Goal: Task Accomplishment & Management: Complete application form

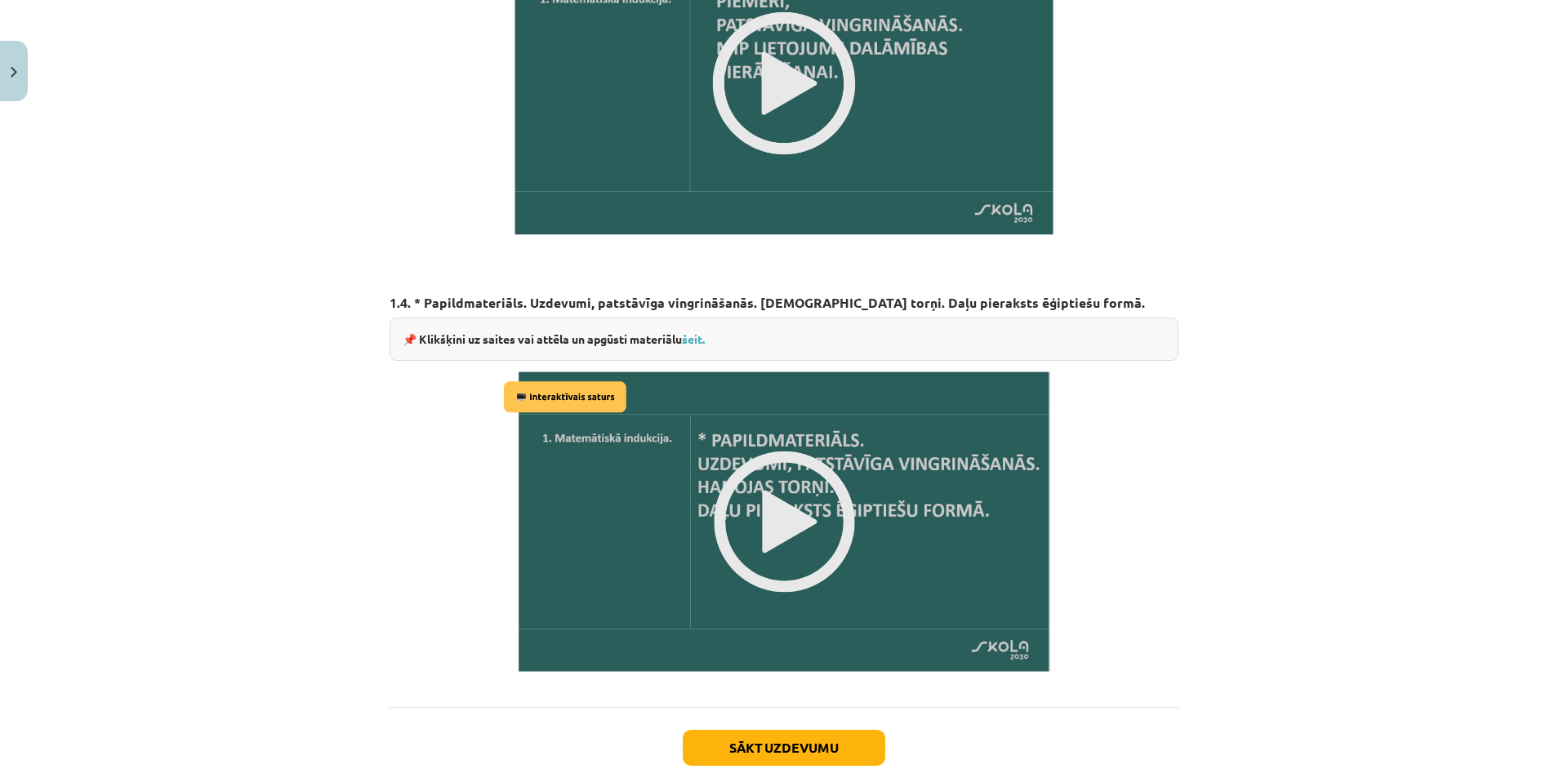
scroll to position [1796, 0]
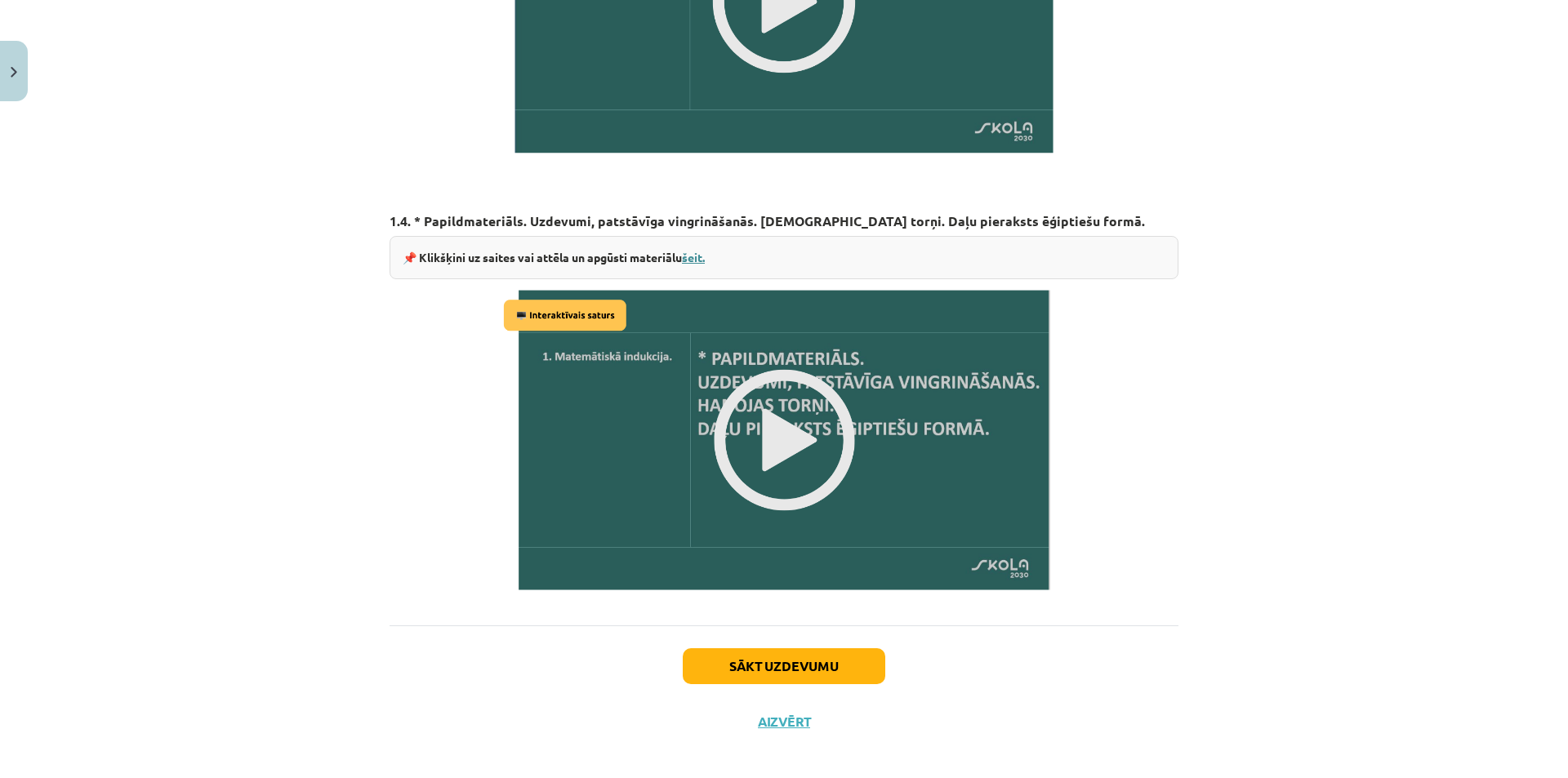
click at [695, 253] on link "šeit." at bounding box center [693, 257] width 23 height 15
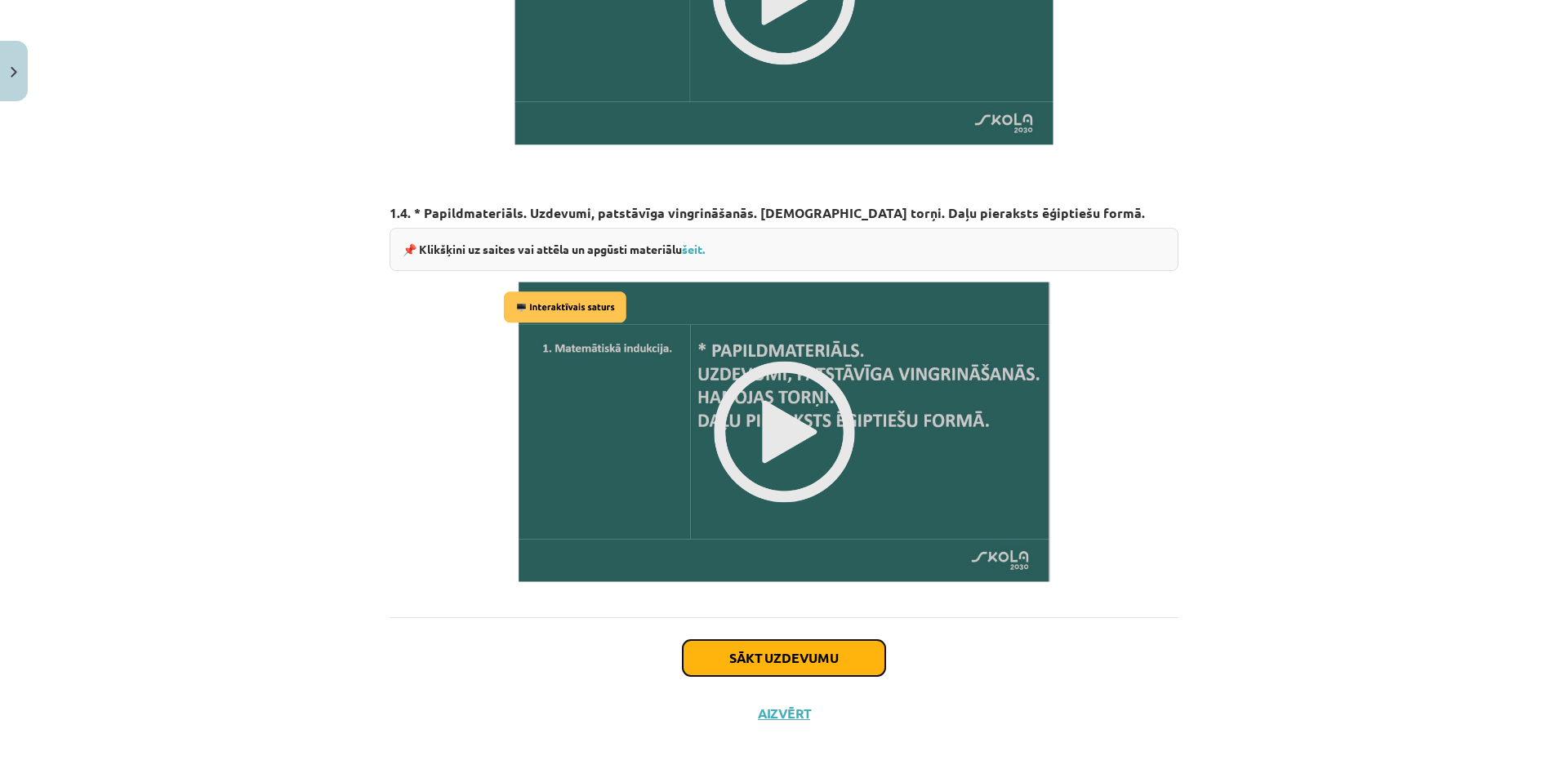
click at [826, 640] on button "Sākt uzdevumu" at bounding box center [784, 658] width 203 height 36
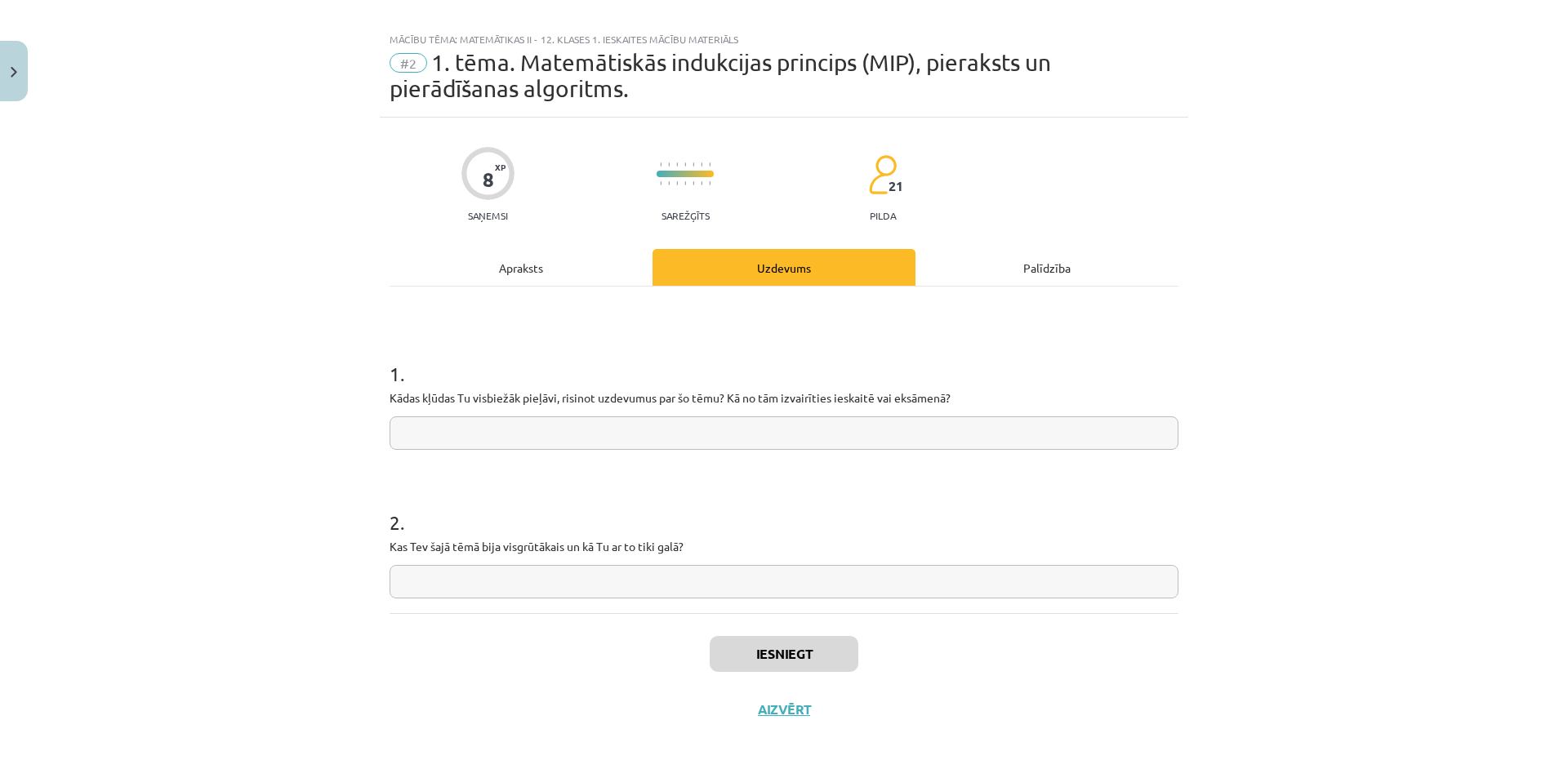
click at [488, 414] on div "1 . Kādas kļūdas Tu visbiežāk pieļāvi, risinot uzdevumus par šo tēmu? Kā no tām…" at bounding box center [784, 392] width 789 height 116
click at [503, 429] on input "text" at bounding box center [784, 433] width 789 height 34
click at [549, 574] on input "text" at bounding box center [784, 582] width 789 height 34
click at [556, 428] on input "text" at bounding box center [784, 433] width 789 height 34
click at [470, 269] on div "Apraksts" at bounding box center [521, 267] width 263 height 36
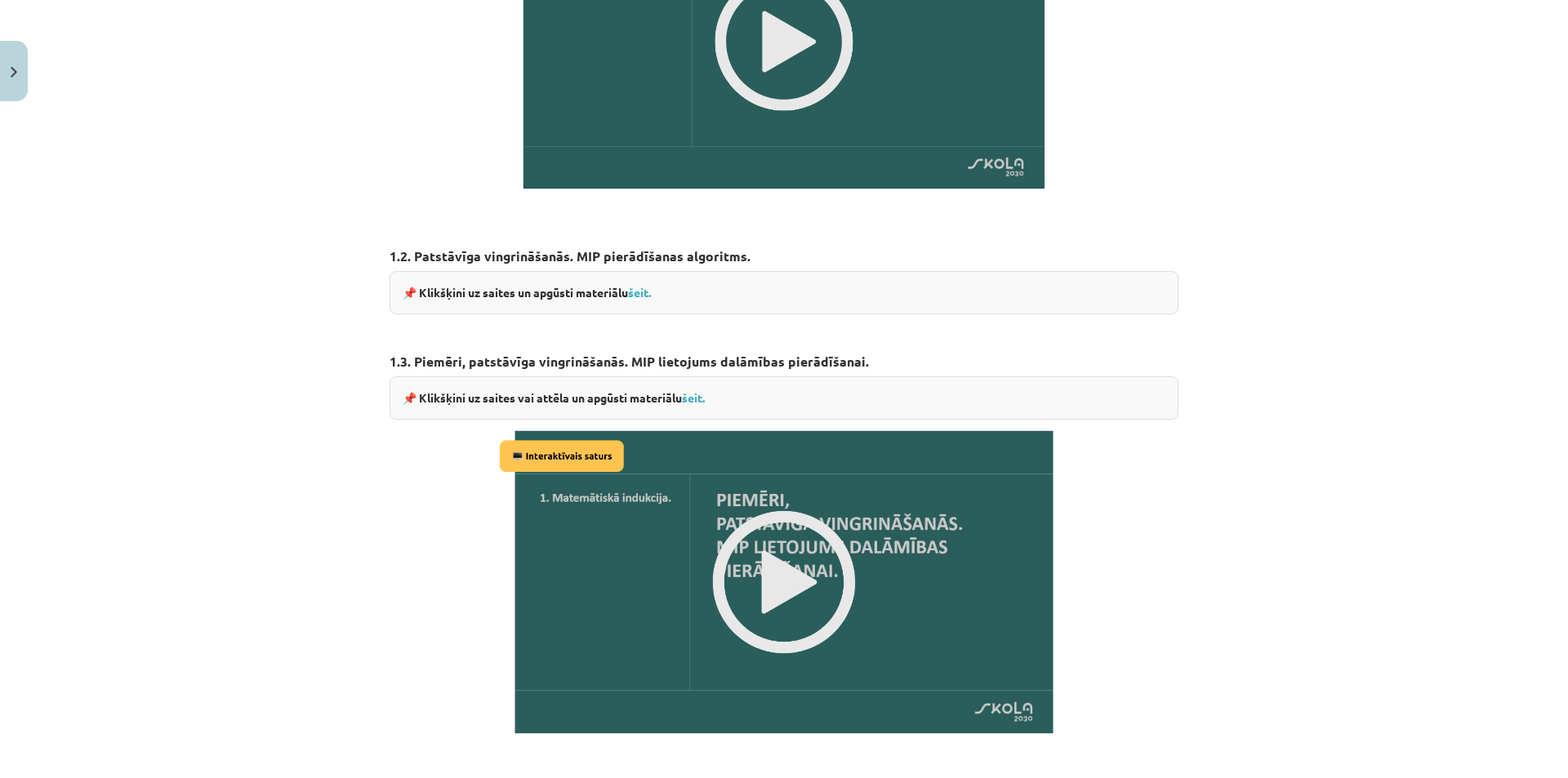
scroll to position [1323, 0]
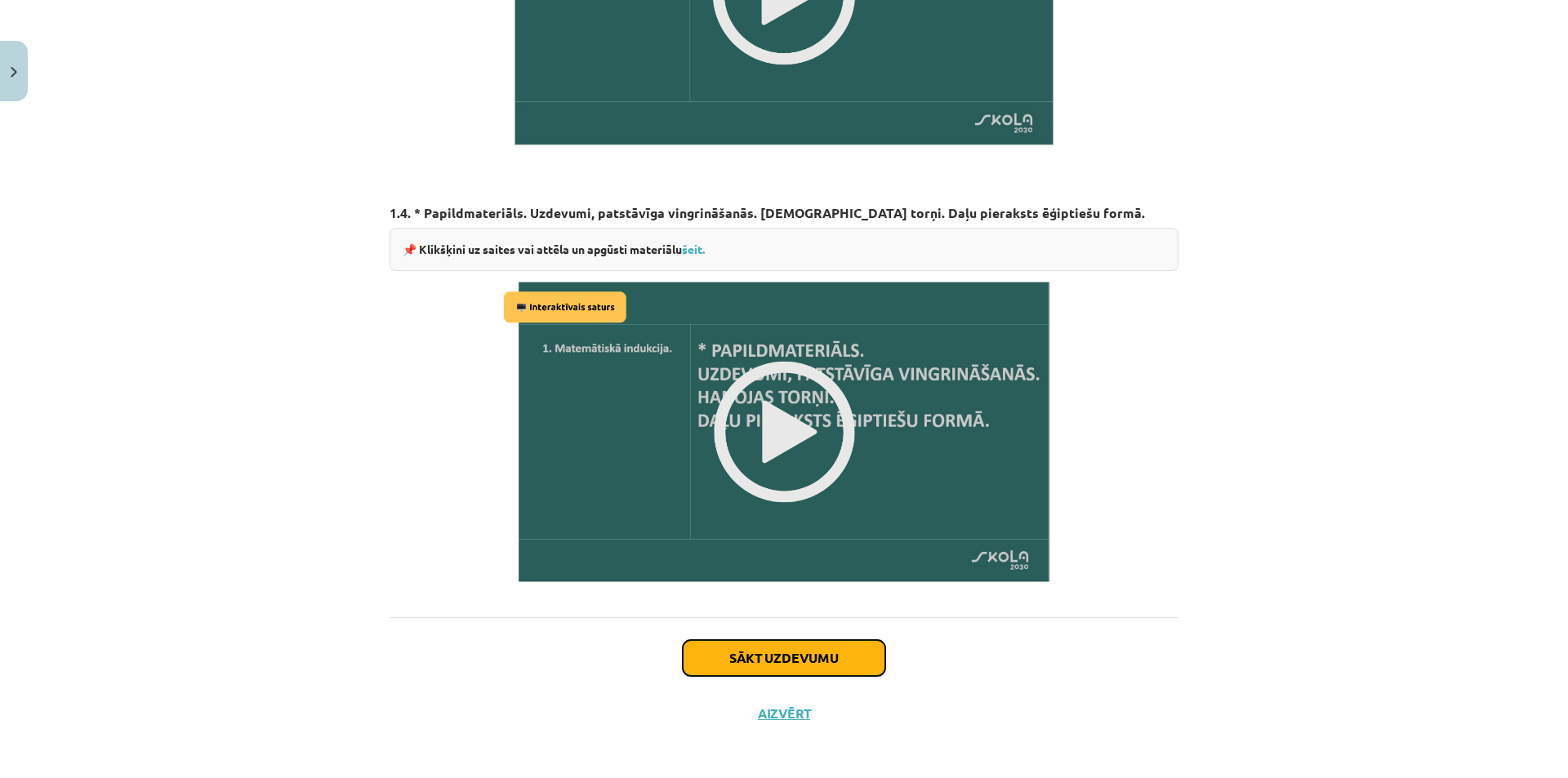
click at [789, 643] on button "Sākt uzdevumu" at bounding box center [784, 658] width 203 height 36
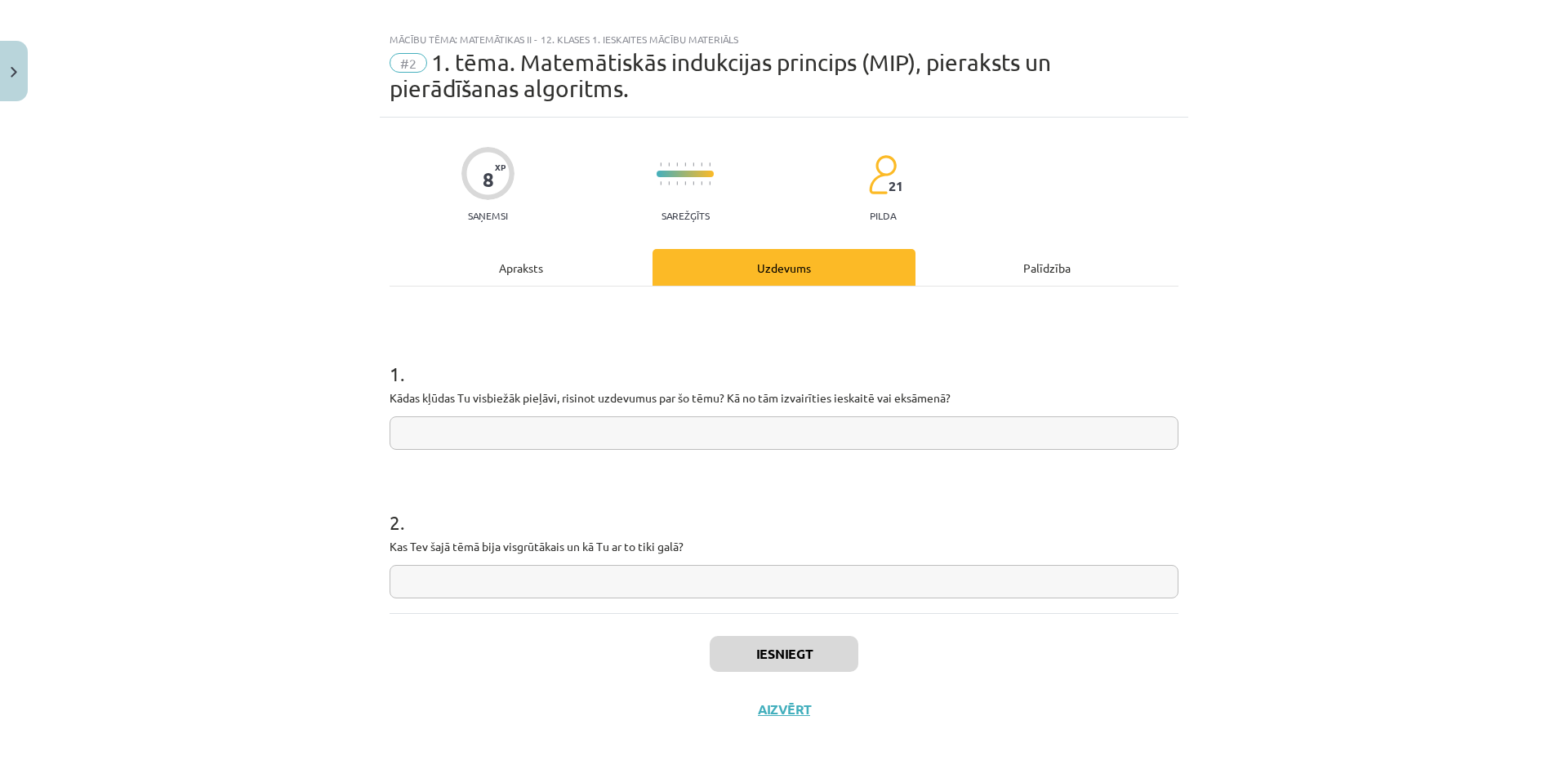
click at [516, 433] on input "text" at bounding box center [784, 433] width 789 height 34
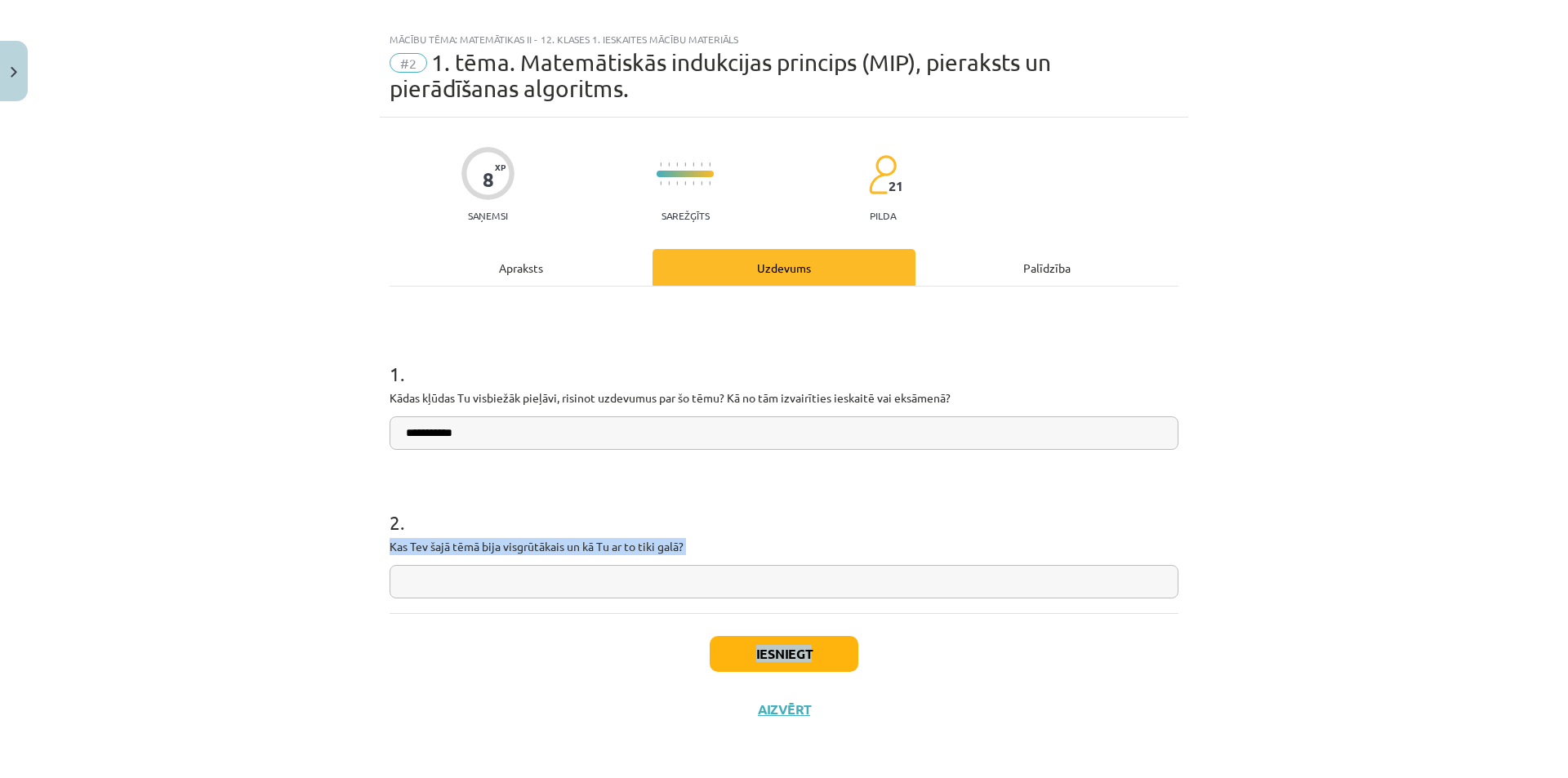
drag, startPoint x: 773, startPoint y: 575, endPoint x: 942, endPoint y: 685, distance: 201.6
click at [922, 679] on div "**********" at bounding box center [784, 427] width 808 height 620
click at [676, 429] on input "**********" at bounding box center [784, 433] width 789 height 34
drag, startPoint x: 725, startPoint y: 454, endPoint x: 739, endPoint y: 462, distance: 16.1
click at [739, 462] on form "**********" at bounding box center [784, 465] width 789 height 264
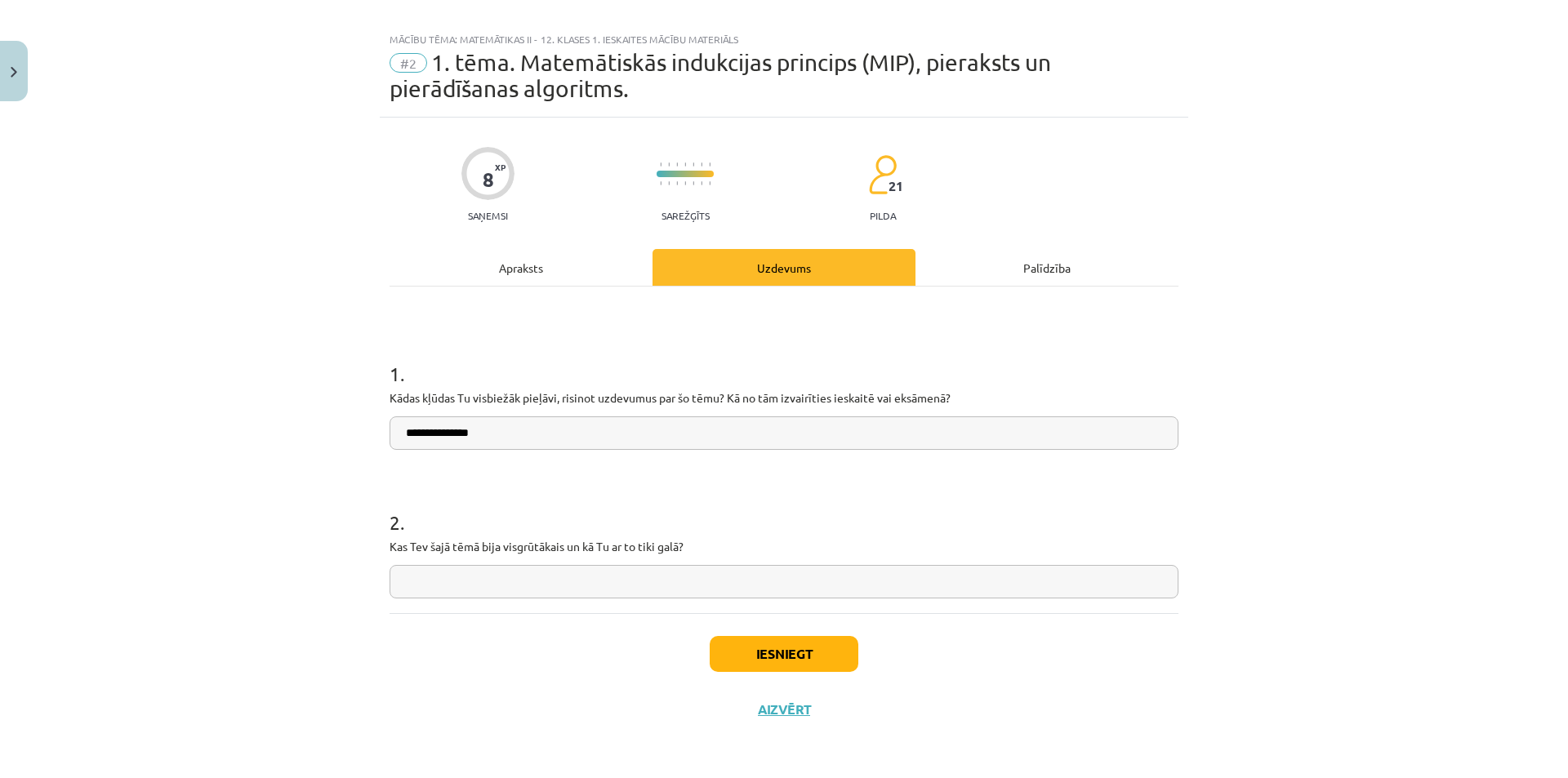
click at [758, 465] on form "**********" at bounding box center [784, 465] width 789 height 264
drag, startPoint x: 752, startPoint y: 423, endPoint x: 772, endPoint y: 430, distance: 21.2
click at [772, 430] on input "**********" at bounding box center [784, 433] width 789 height 34
type input "**********"
click at [558, 591] on input "text" at bounding box center [784, 582] width 789 height 34
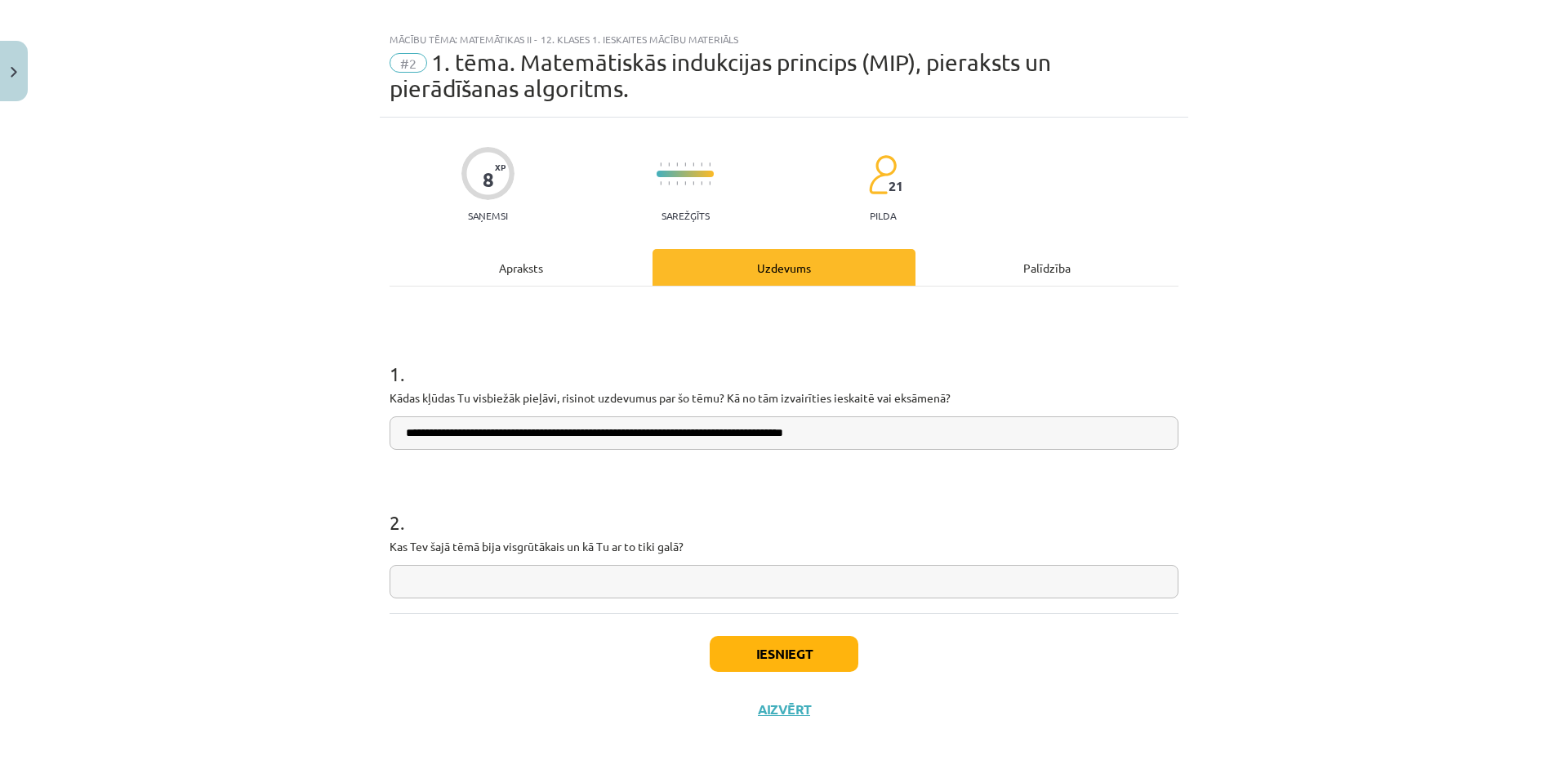
click at [677, 587] on input "text" at bounding box center [784, 582] width 789 height 34
type input "**********"
click at [764, 650] on button "Iesniegt" at bounding box center [784, 654] width 149 height 36
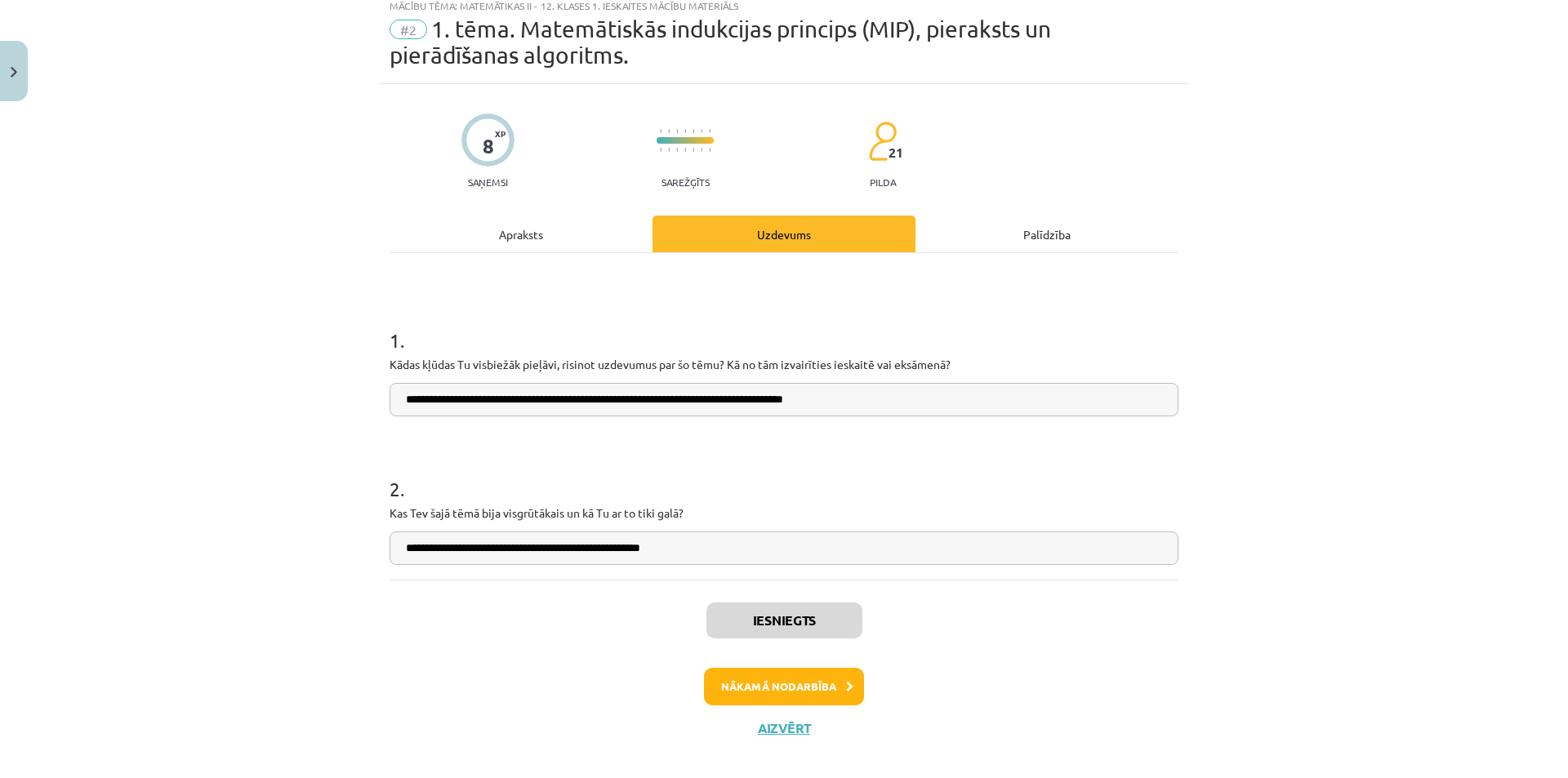
scroll to position [69, 0]
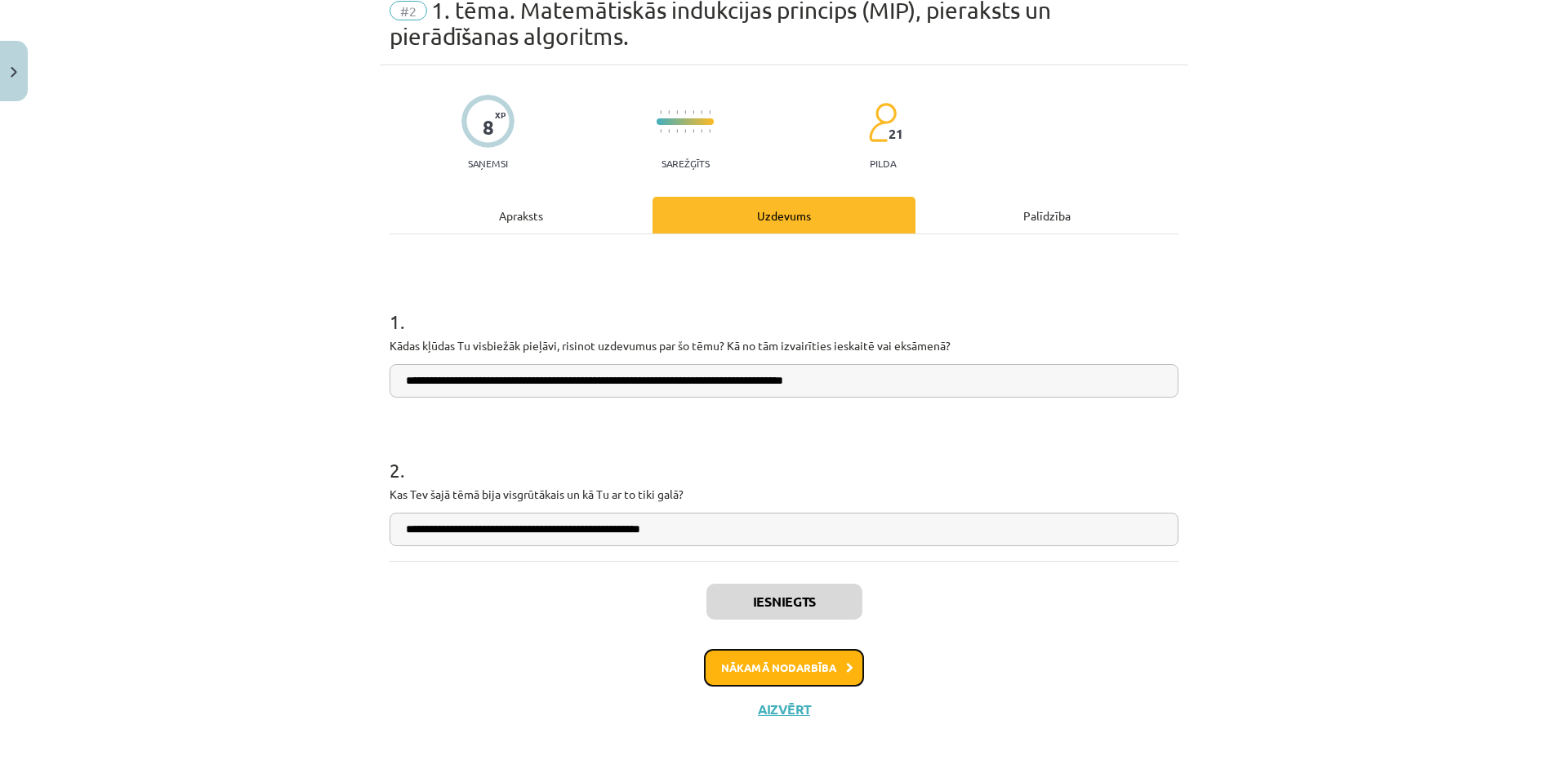
click at [794, 665] on button "Nākamā nodarbība" at bounding box center [784, 667] width 160 height 37
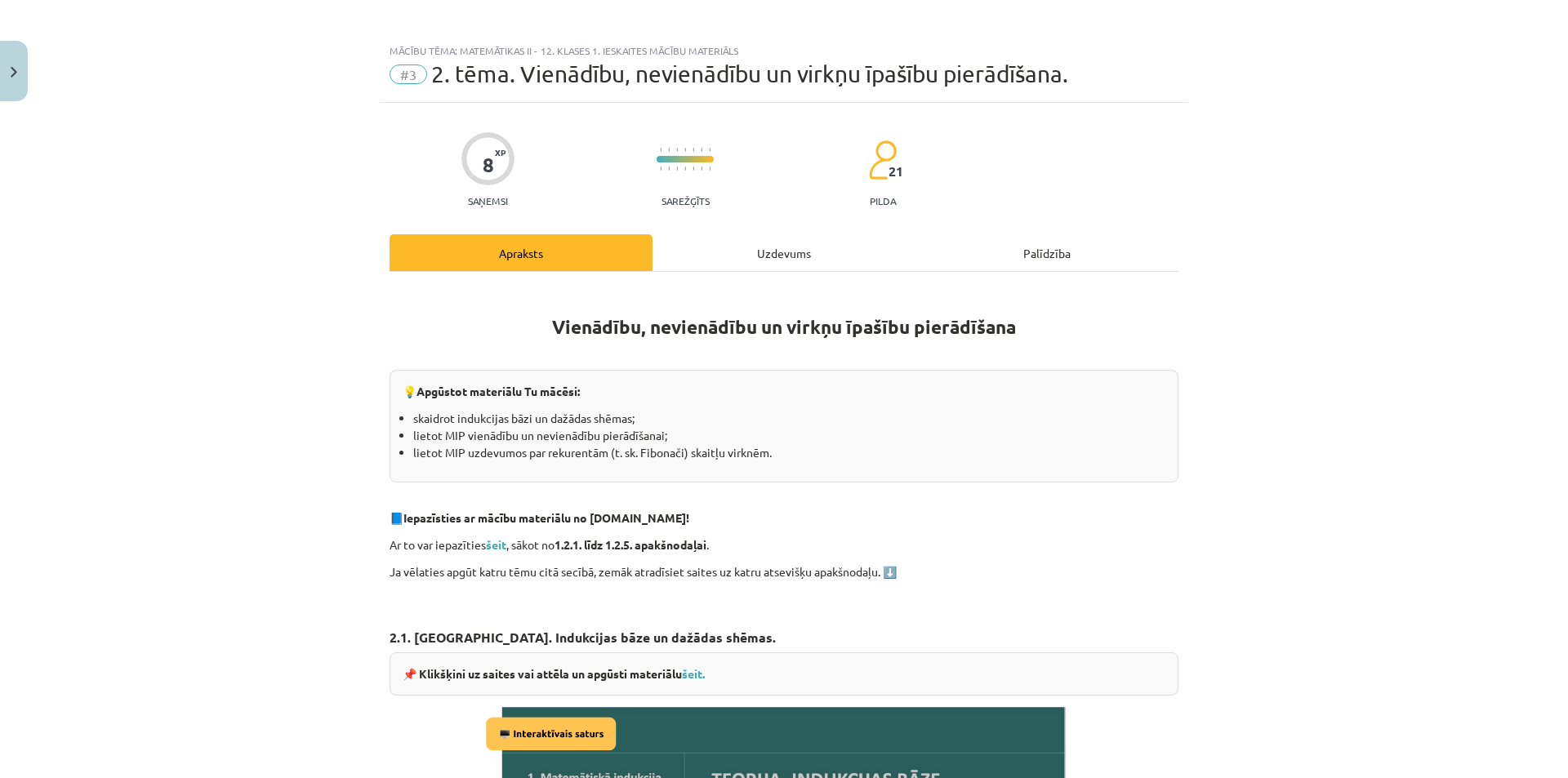
scroll to position [0, 0]
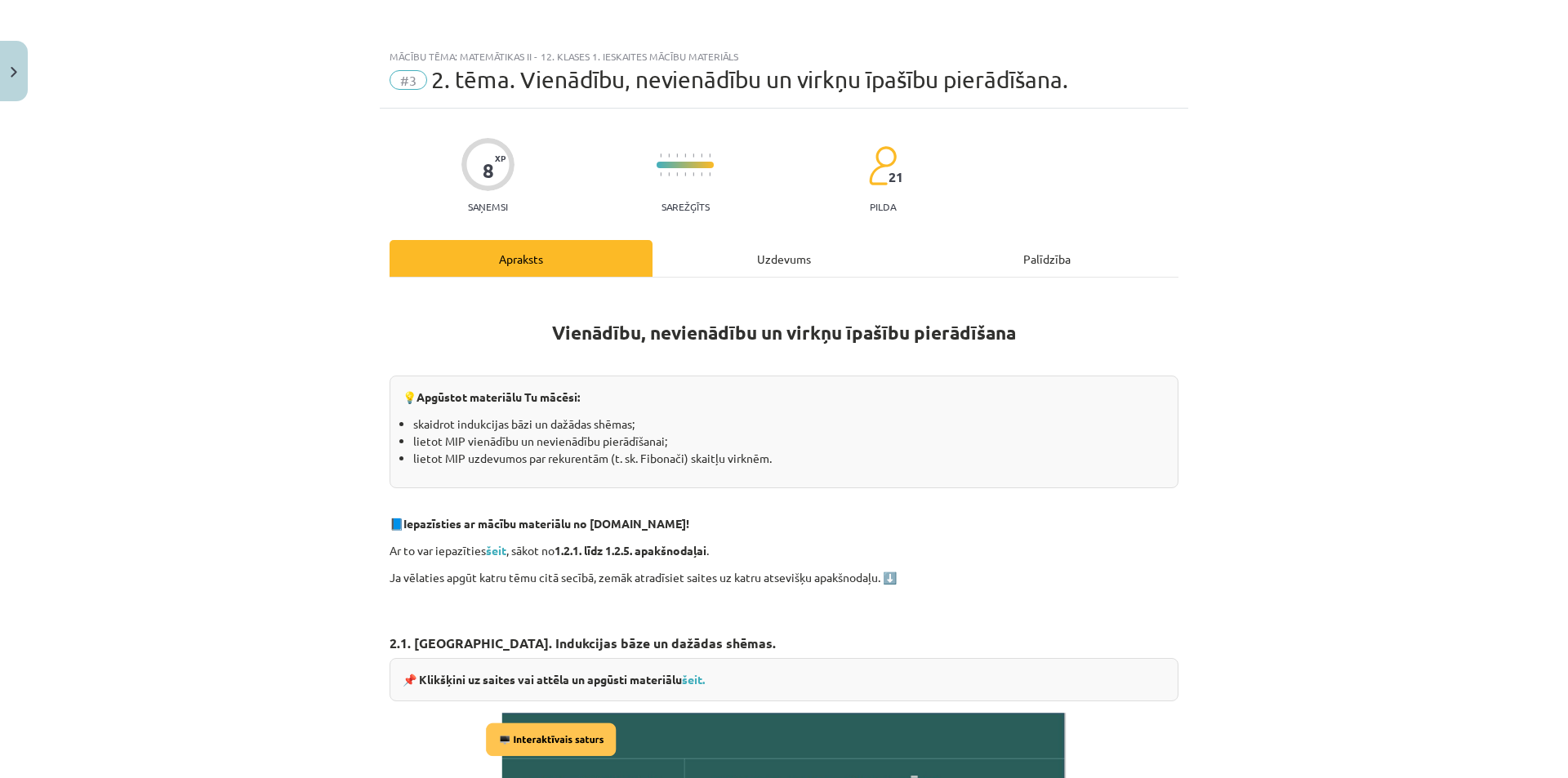
click at [780, 250] on div "Uzdevums" at bounding box center [784, 258] width 263 height 36
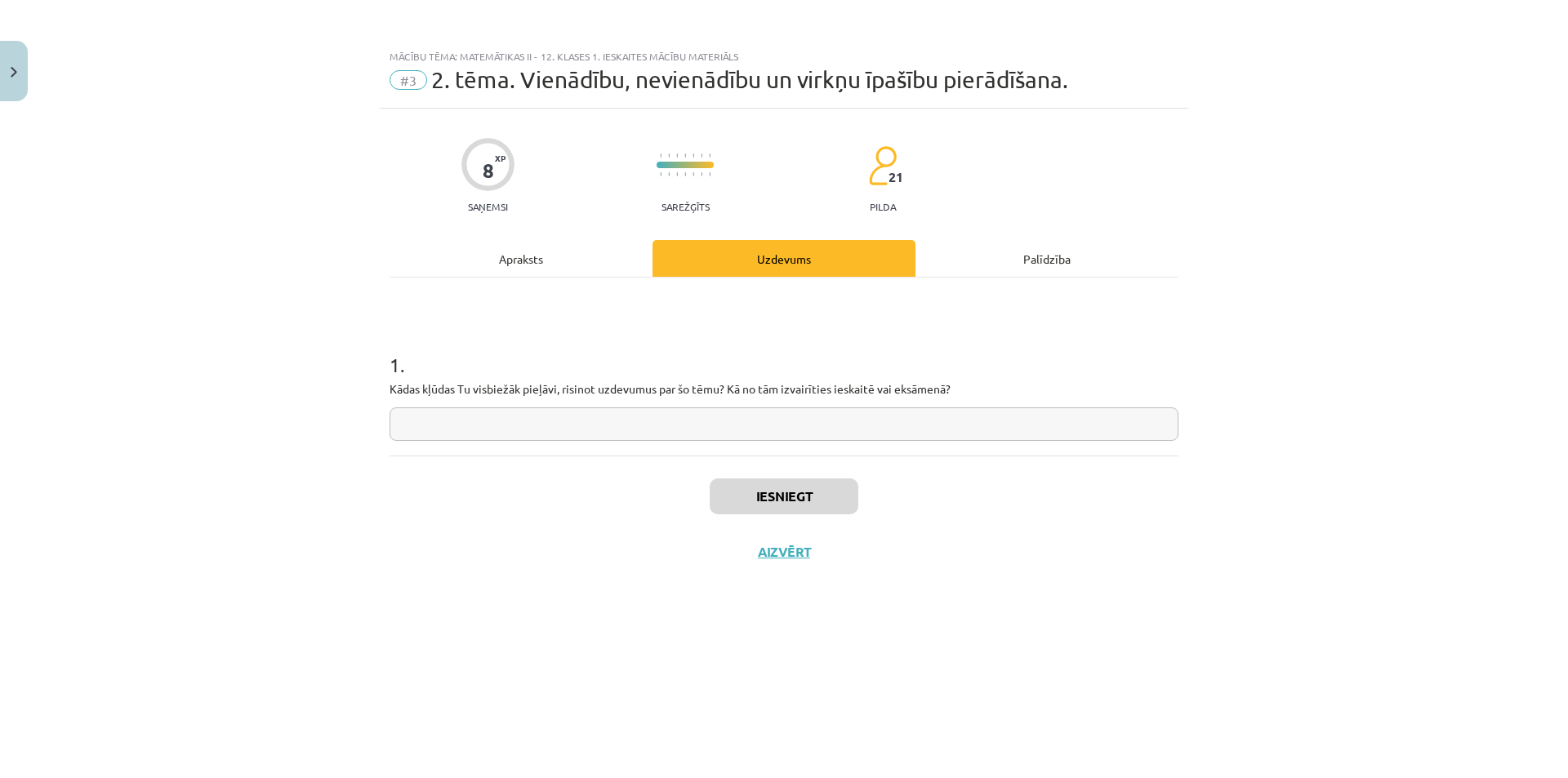
click at [531, 259] on div "Apraksts" at bounding box center [521, 258] width 263 height 36
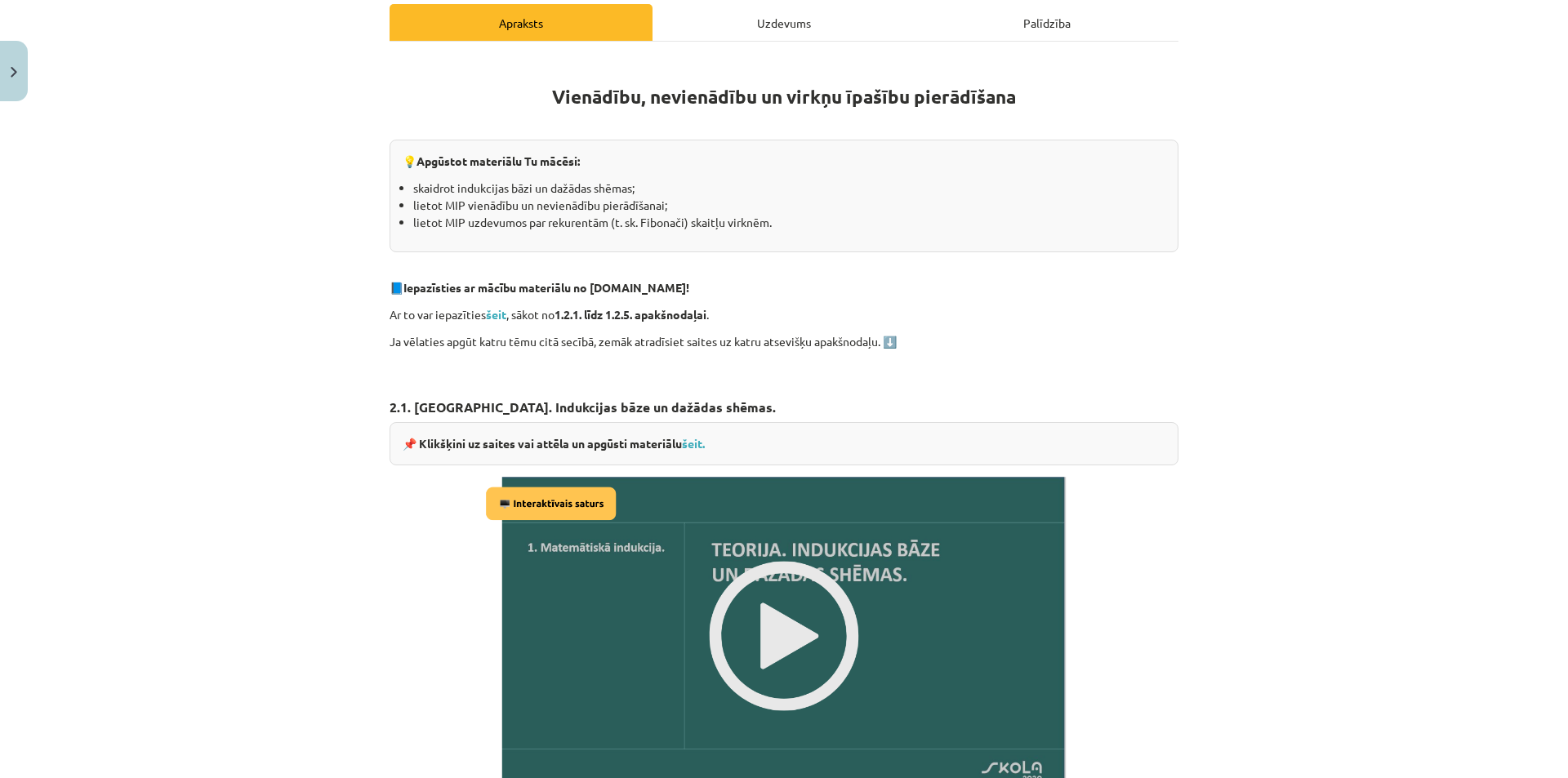
scroll to position [245, 0]
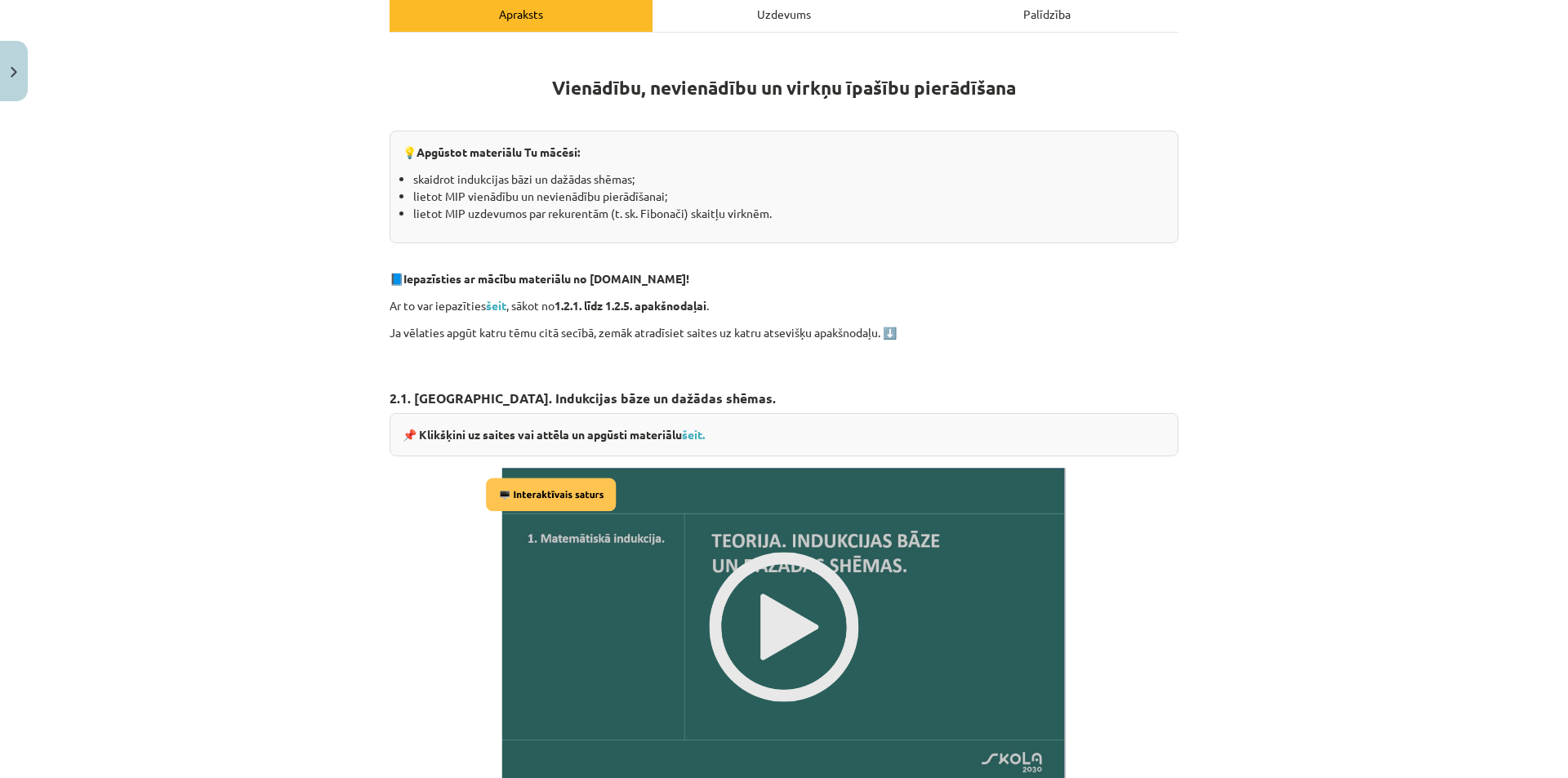
click at [755, 615] on img at bounding box center [784, 627] width 606 height 342
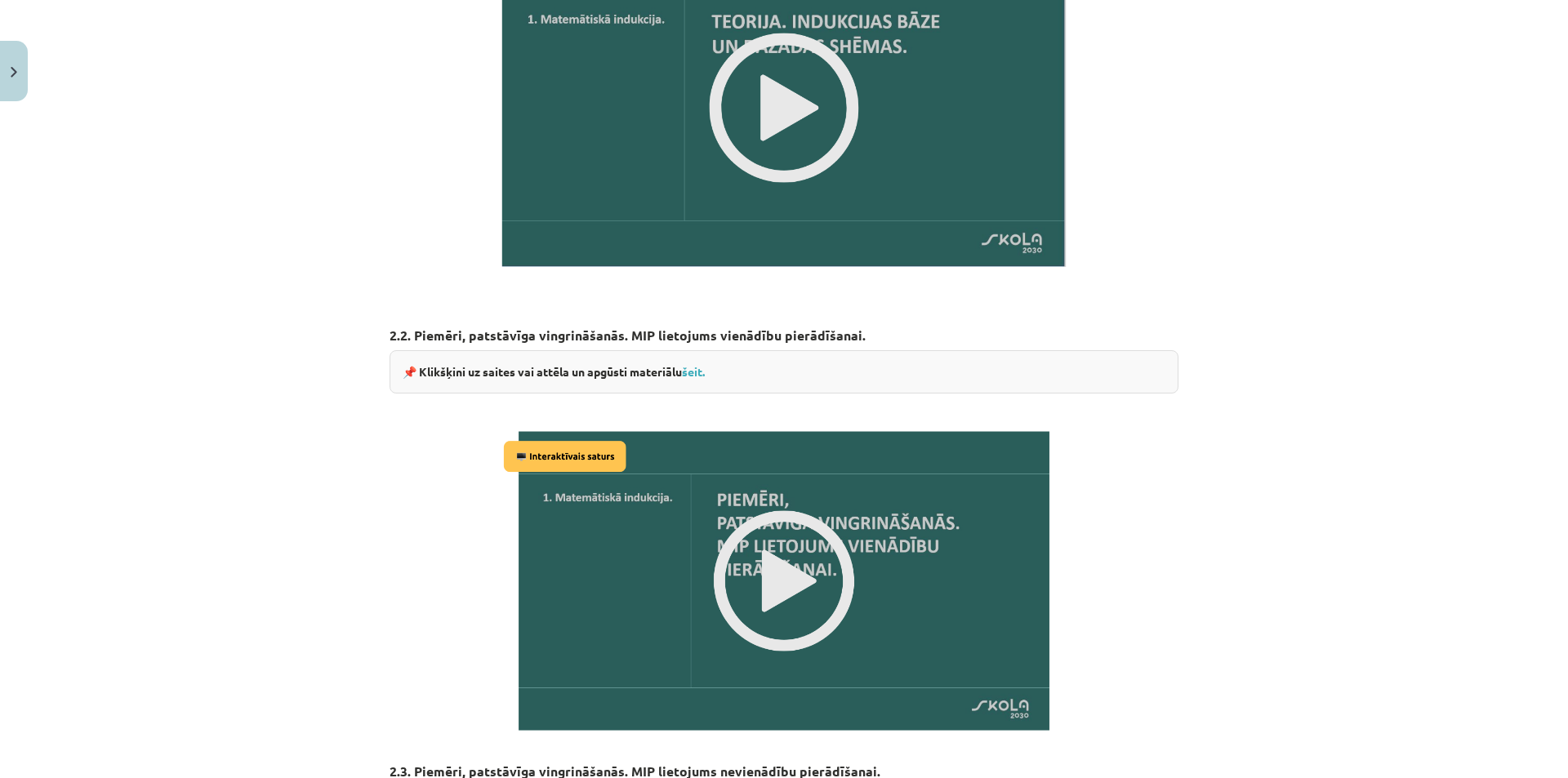
scroll to position [816, 0]
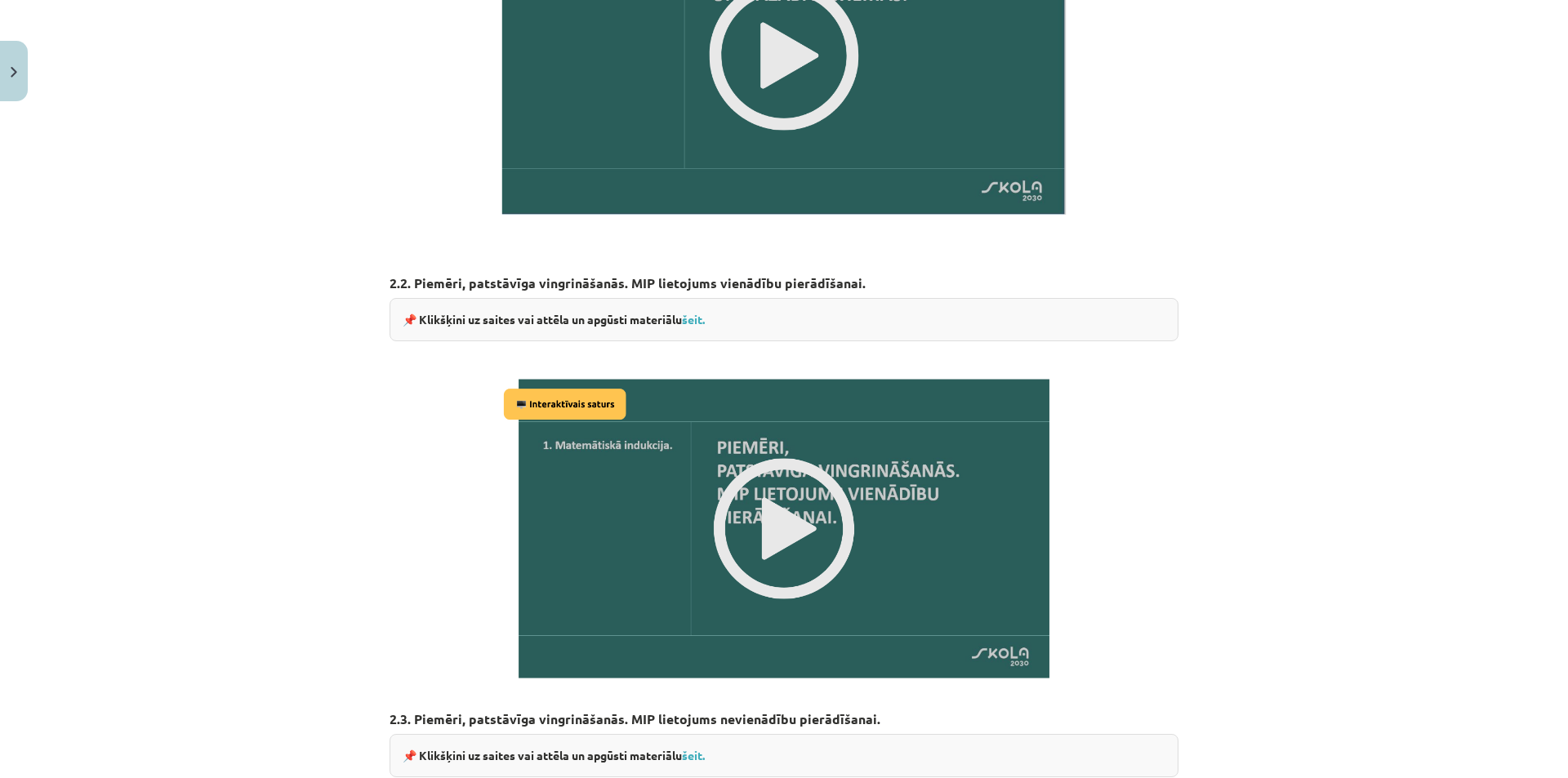
click at [778, 528] on img at bounding box center [784, 528] width 570 height 321
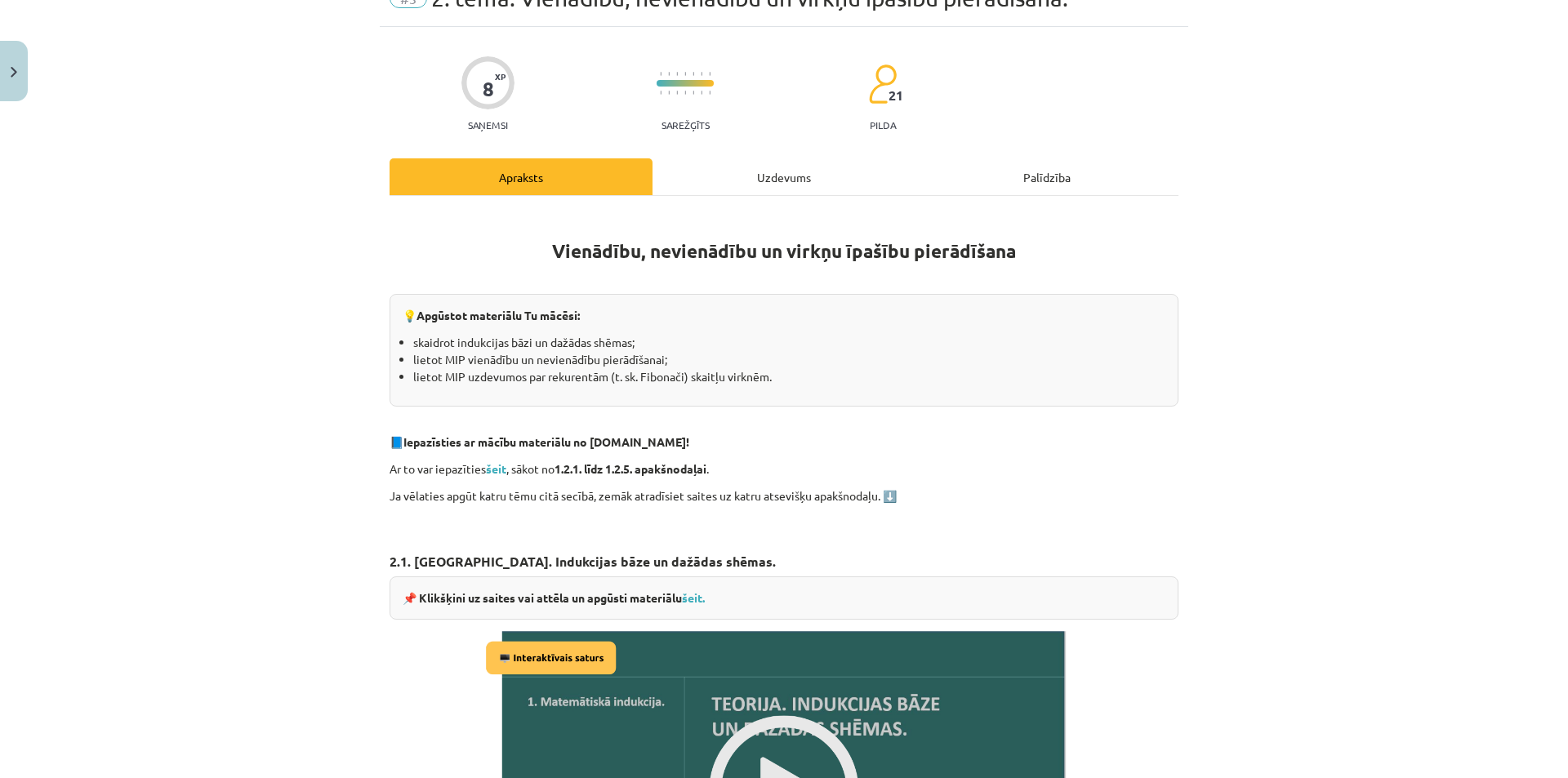
scroll to position [0, 0]
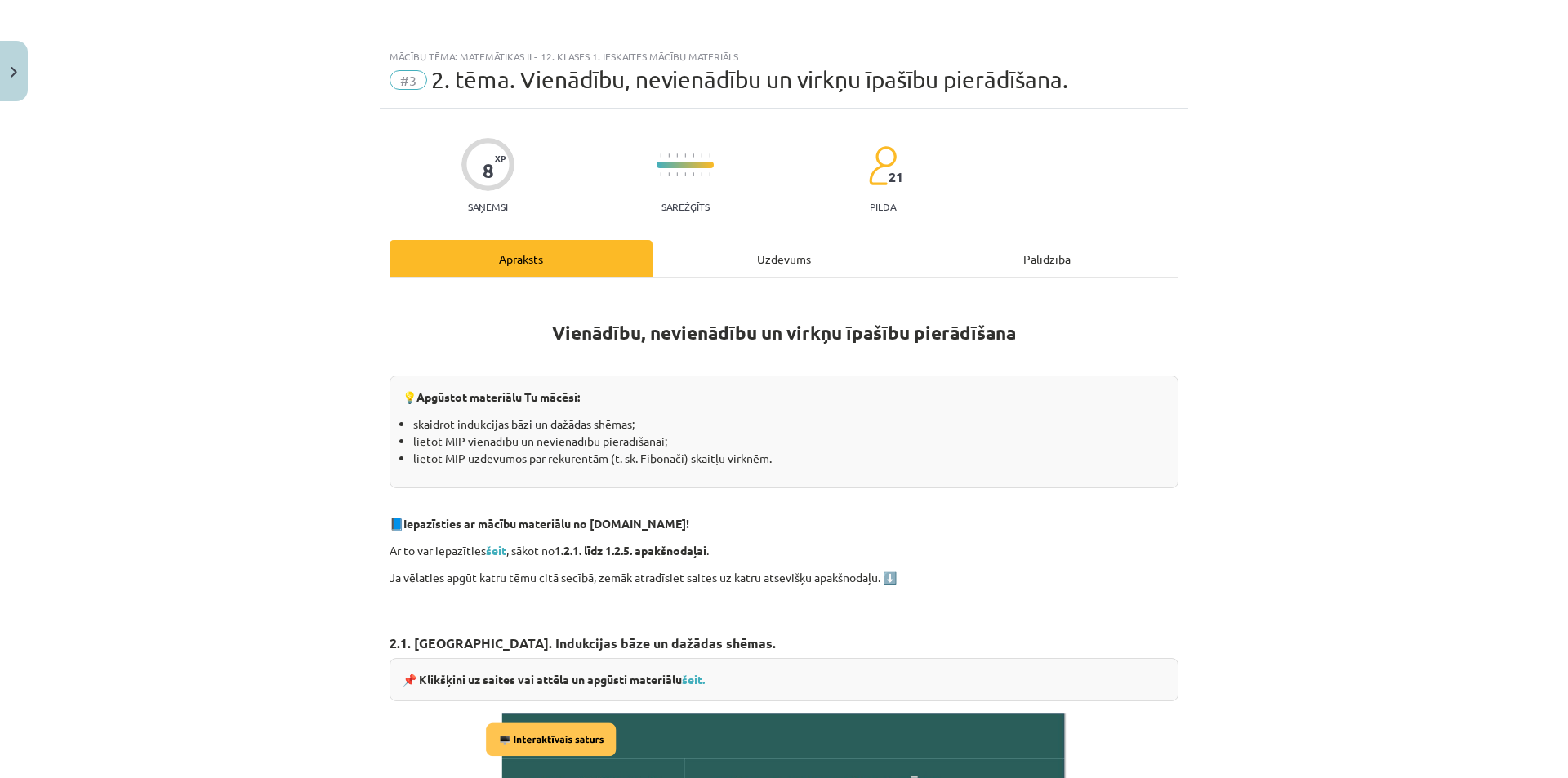
click at [800, 262] on div "Uzdevums" at bounding box center [784, 258] width 263 height 36
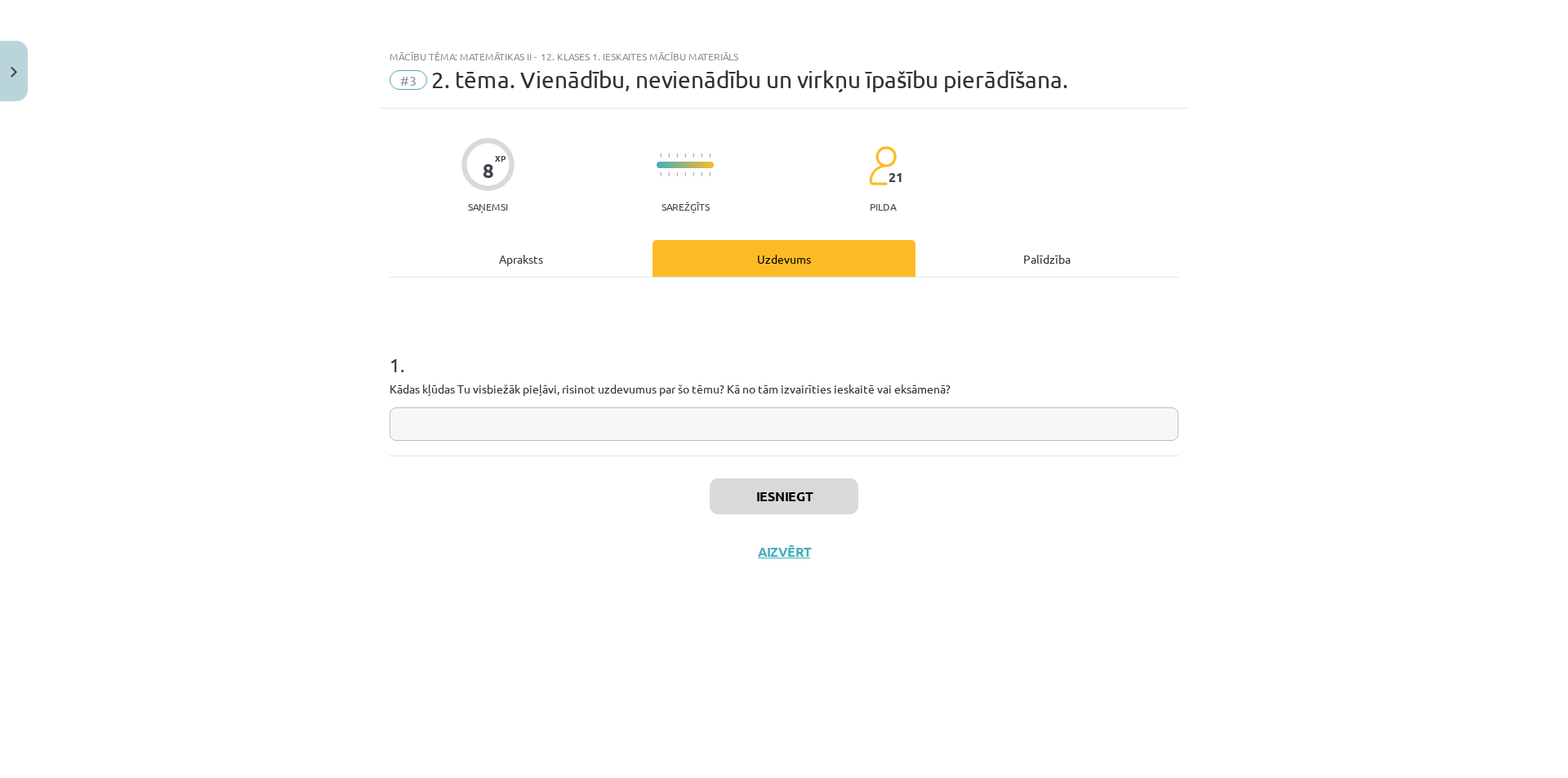
click at [703, 424] on input "text" at bounding box center [784, 424] width 789 height 34
click at [574, 277] on hr at bounding box center [784, 277] width 789 height 1
click at [574, 261] on div "Apraksts" at bounding box center [521, 258] width 263 height 36
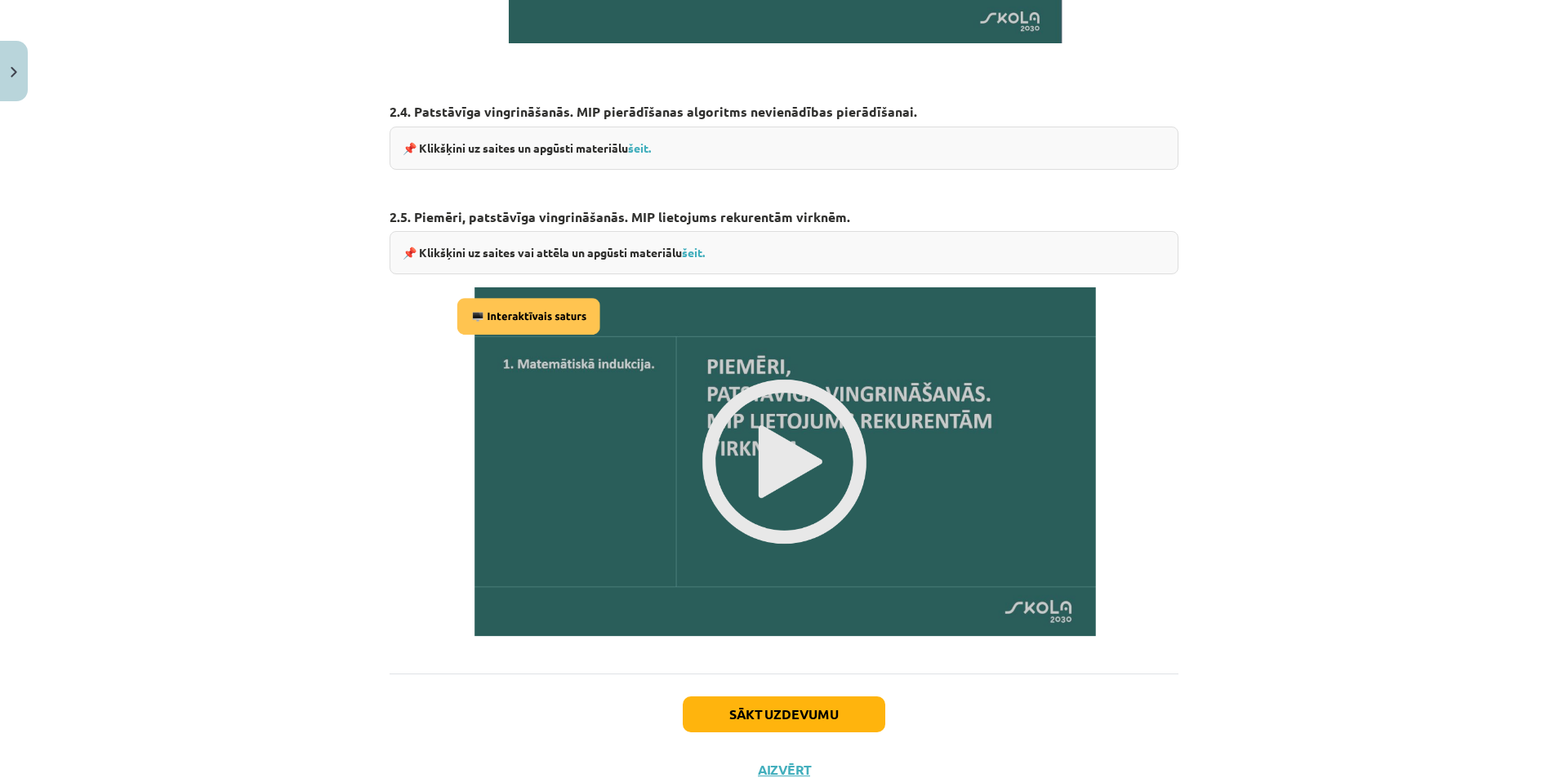
scroll to position [1878, 0]
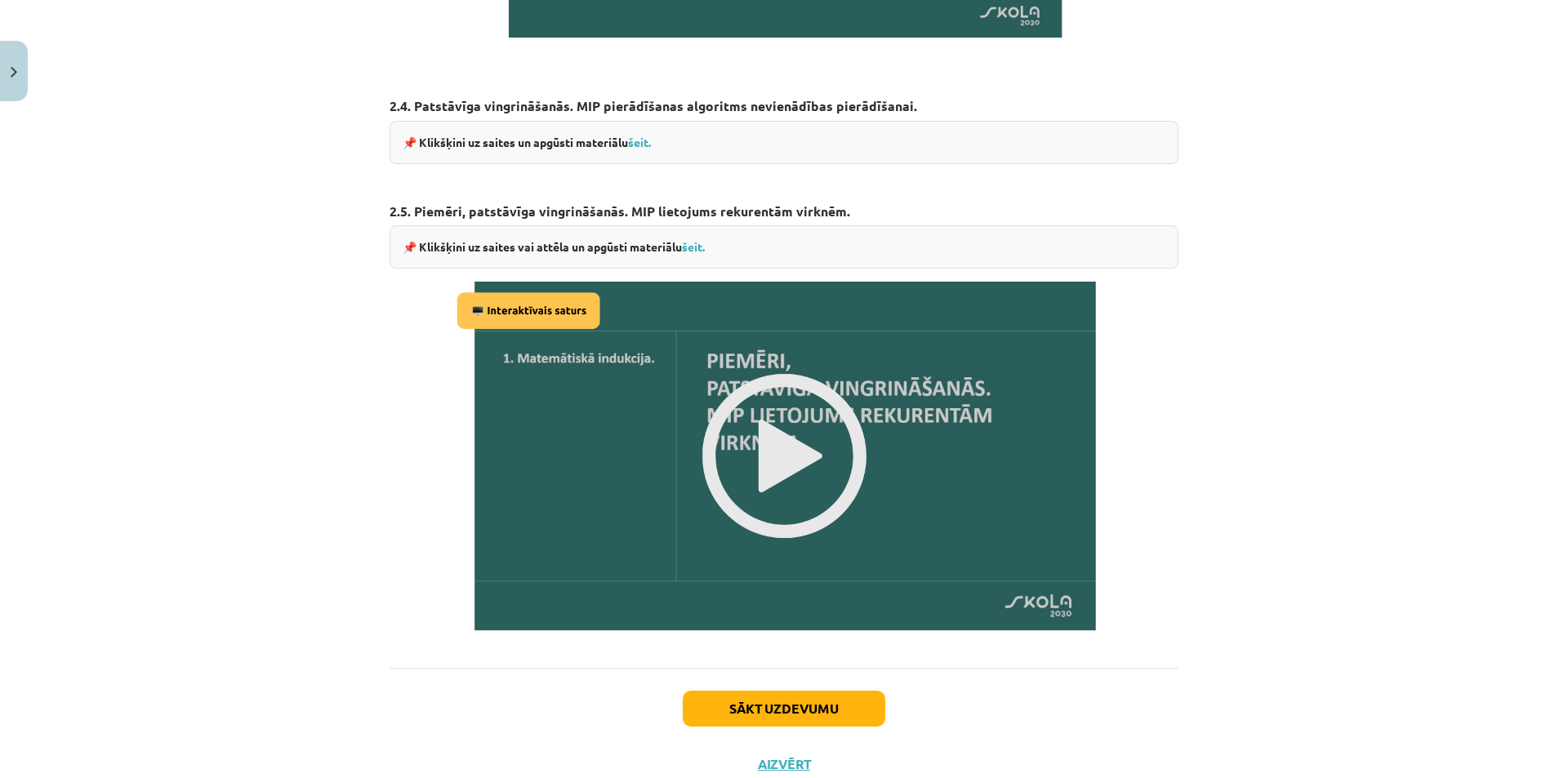
click at [738, 455] on img at bounding box center [784, 456] width 665 height 374
